Goal: Navigation & Orientation: Find specific page/section

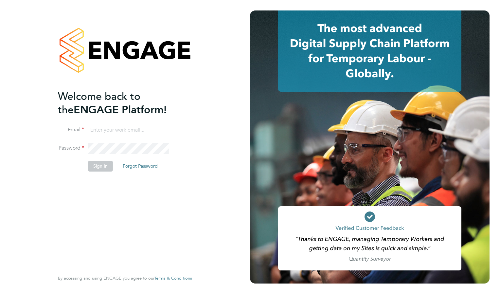
type input "[PERSON_NAME][EMAIL_ADDRESS][PERSON_NAME][PERSON_NAME][DOMAIN_NAME]"
click at [98, 168] on button "Sign In" at bounding box center [100, 166] width 25 height 10
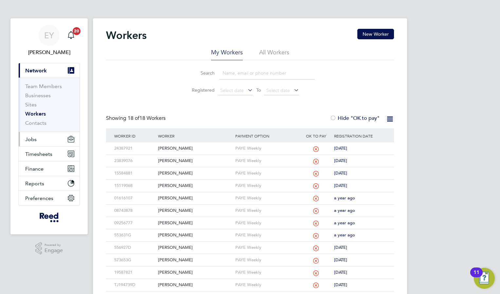
click at [38, 141] on button "Jobs" at bounding box center [49, 139] width 61 height 14
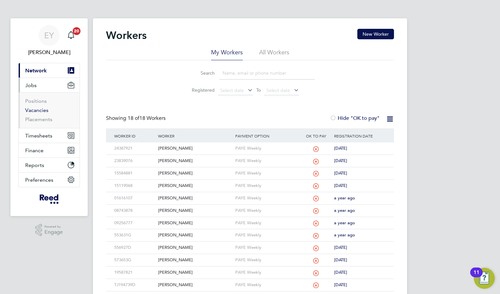
click at [36, 111] on link "Vacancies" at bounding box center [36, 110] width 23 height 6
